Goal: Task Accomplishment & Management: Use online tool/utility

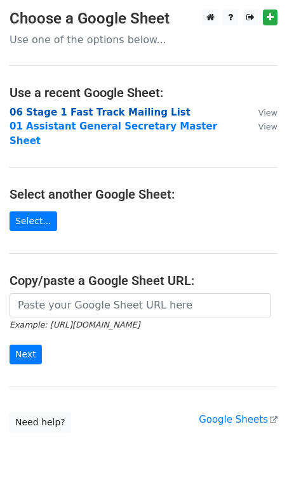
click at [84, 114] on strong "06 Stage 1 Fast Track Mailing List" at bounding box center [100, 112] width 181 height 11
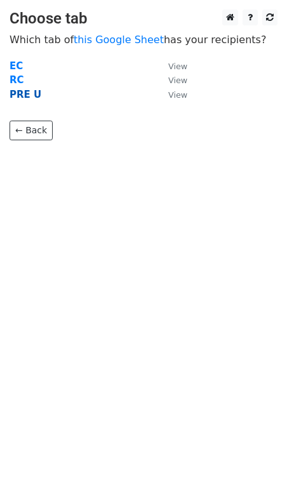
click at [30, 97] on strong "PRE U" at bounding box center [26, 94] width 32 height 11
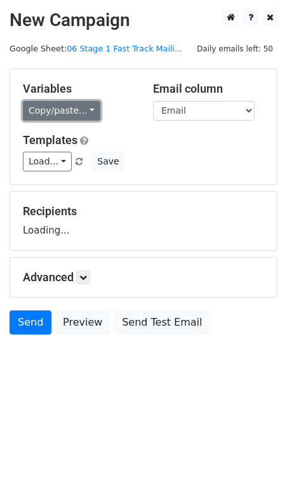
click at [79, 111] on link "Copy/paste..." at bounding box center [61, 111] width 77 height 20
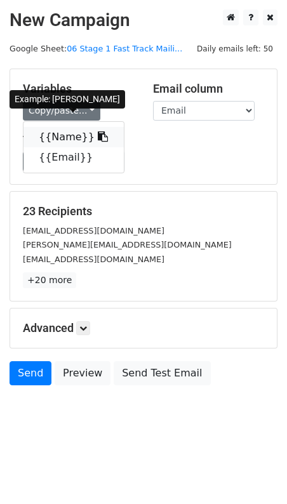
click at [72, 134] on link "{{Name}}" at bounding box center [73, 137] width 100 height 20
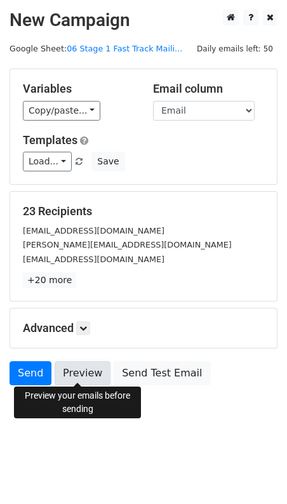
click at [89, 377] on link "Preview" at bounding box center [83, 373] width 56 height 24
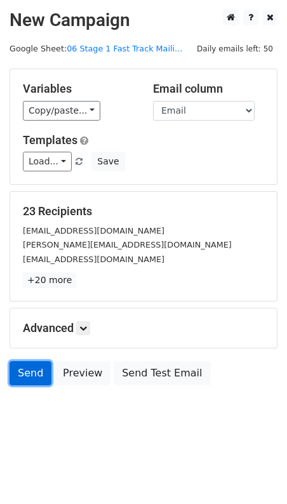
click at [23, 373] on link "Send" at bounding box center [31, 373] width 42 height 24
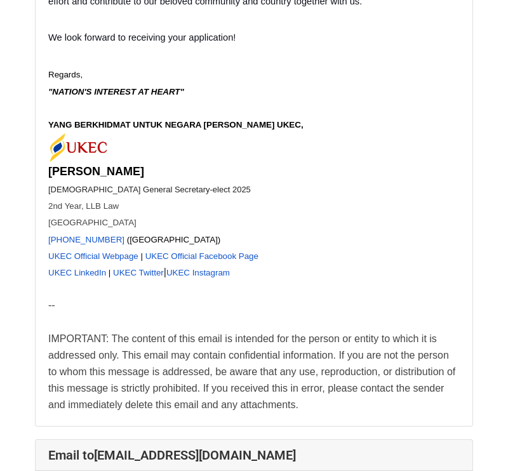
scroll to position [20120, 0]
